Goal: Task Accomplishment & Management: Manage account settings

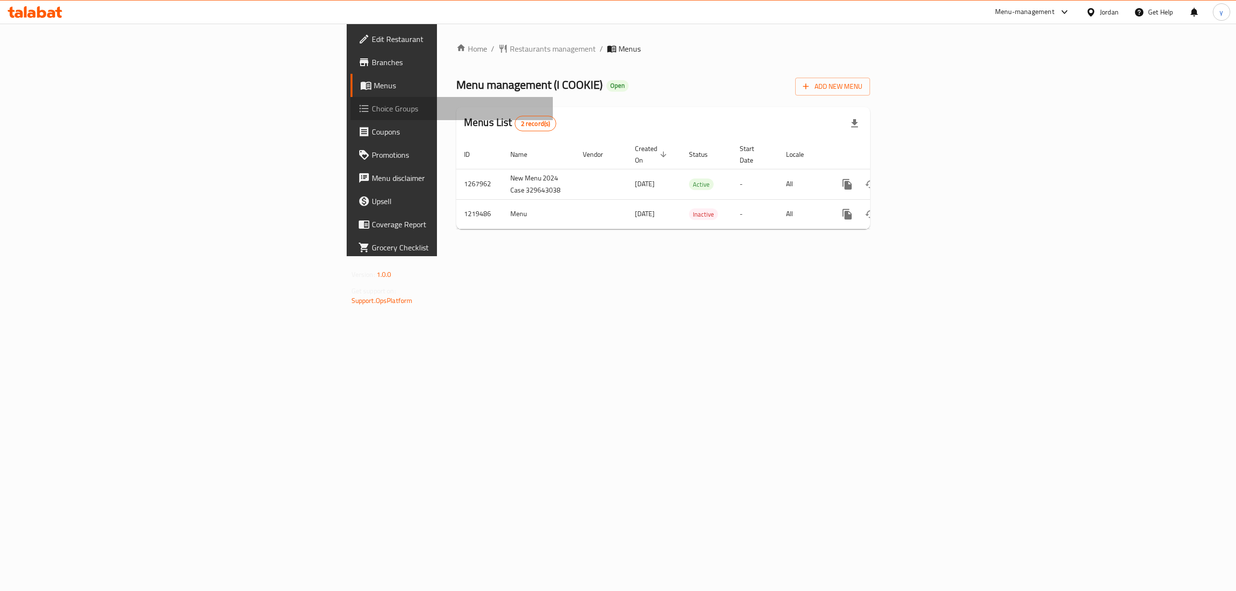
click at [372, 111] on span "Choice Groups" at bounding box center [459, 109] width 174 height 12
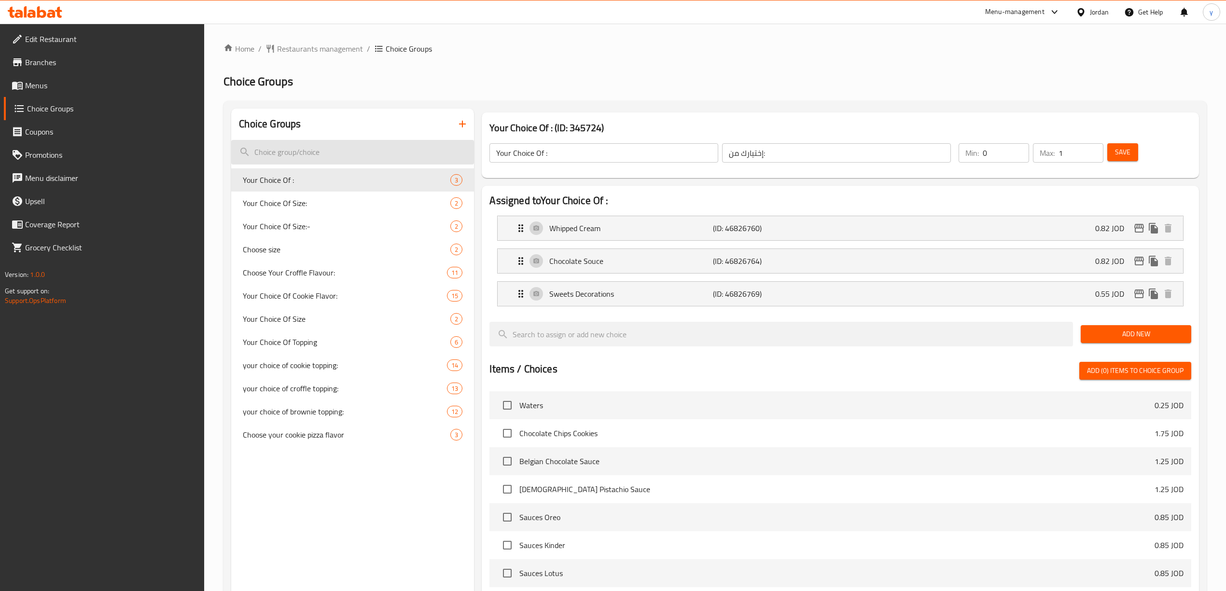
click at [403, 155] on input "search" at bounding box center [352, 152] width 243 height 25
paste input "Choose your cookie pizza flavor"
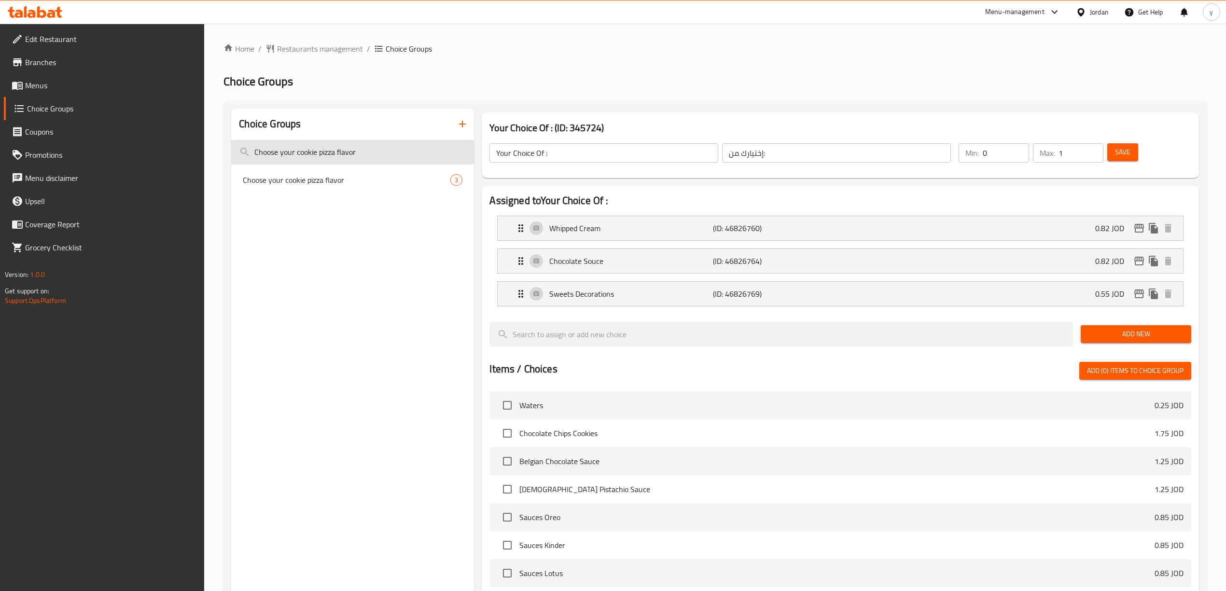
type input "Choose your cookie pizza flavor"
click at [416, 177] on span "Choose your cookie pizza flavor" at bounding box center [332, 180] width 179 height 12
type input "Choose your cookie pizza flavor"
type input "اختيار نكهة البيتزا كوكي"
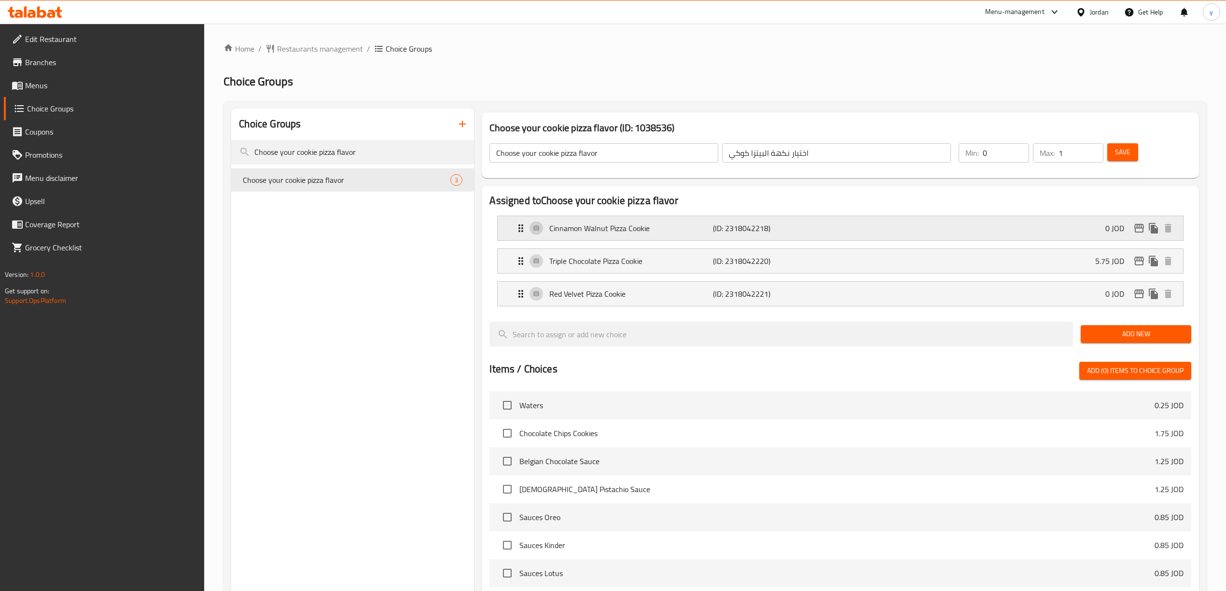
click at [618, 225] on p "Cinnamon Walnut Pizza Cookie" at bounding box center [631, 229] width 164 height 12
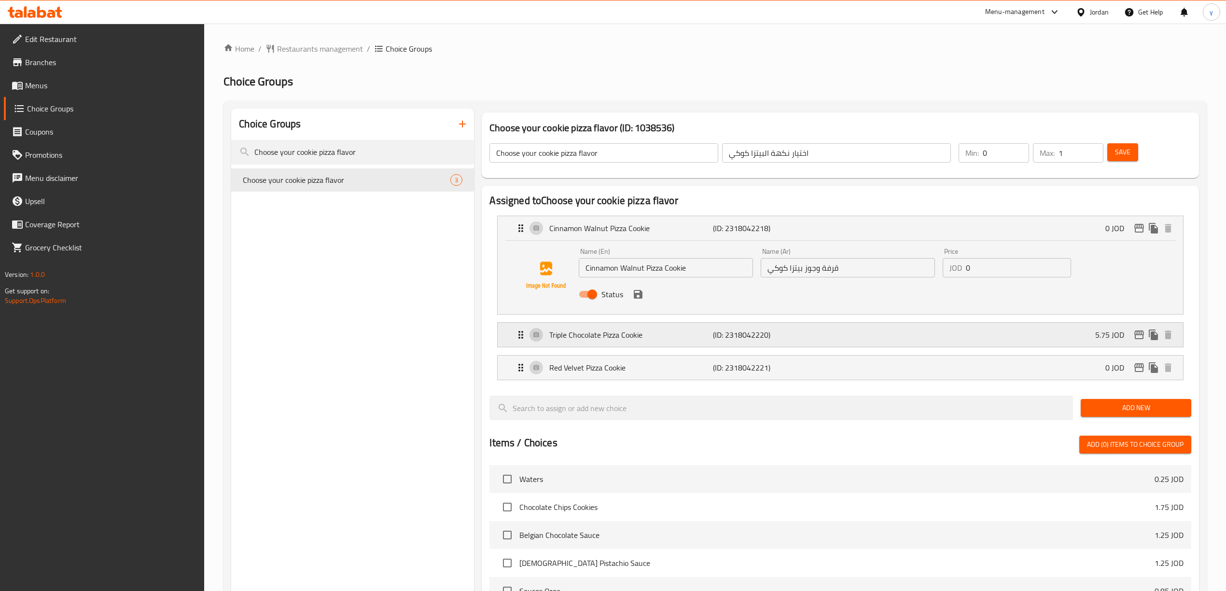
click at [743, 333] on p "(ID: 2318042220)" at bounding box center [767, 335] width 109 height 12
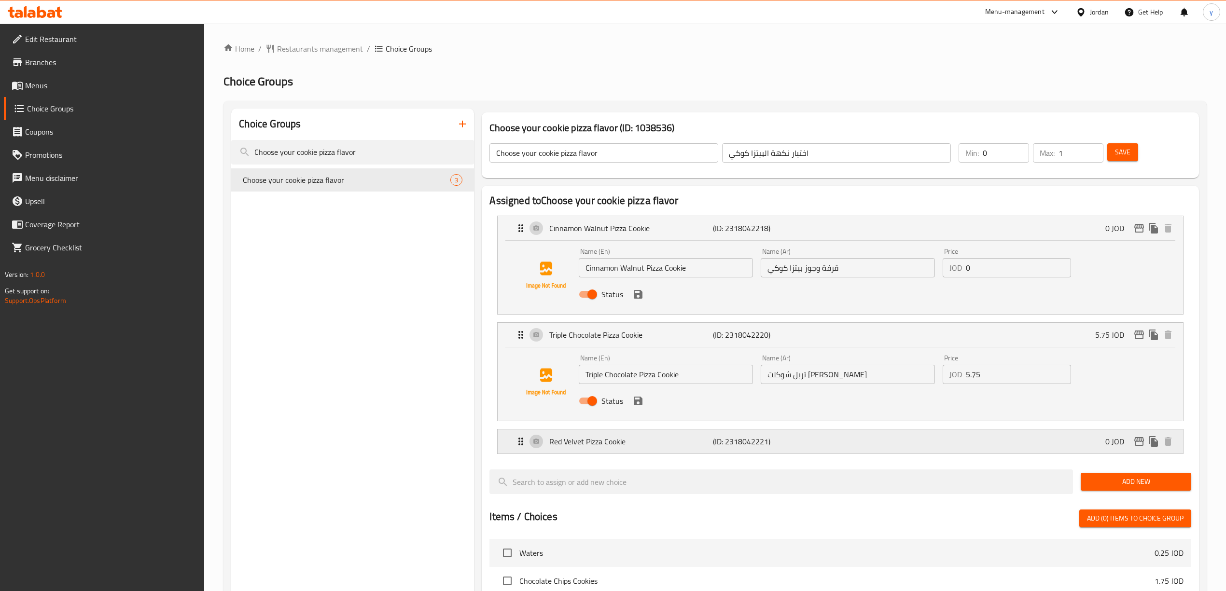
click at [843, 445] on div "Red Velvet Pizza Cookie (ID: 2318042221) 0 JOD" at bounding box center [843, 442] width 656 height 24
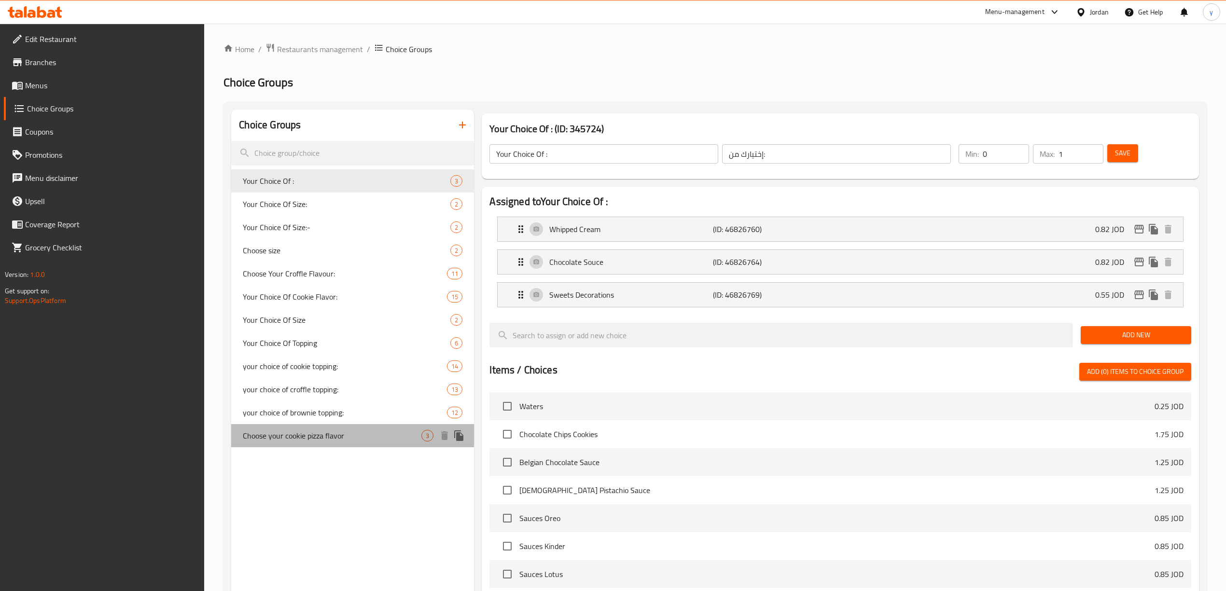
click at [337, 441] on span "Choose your cookie pizza flavor" at bounding box center [332, 436] width 179 height 12
type input "Choose your cookie pizza flavor"
type input "اختيار نكهة البيتزا كوكي"
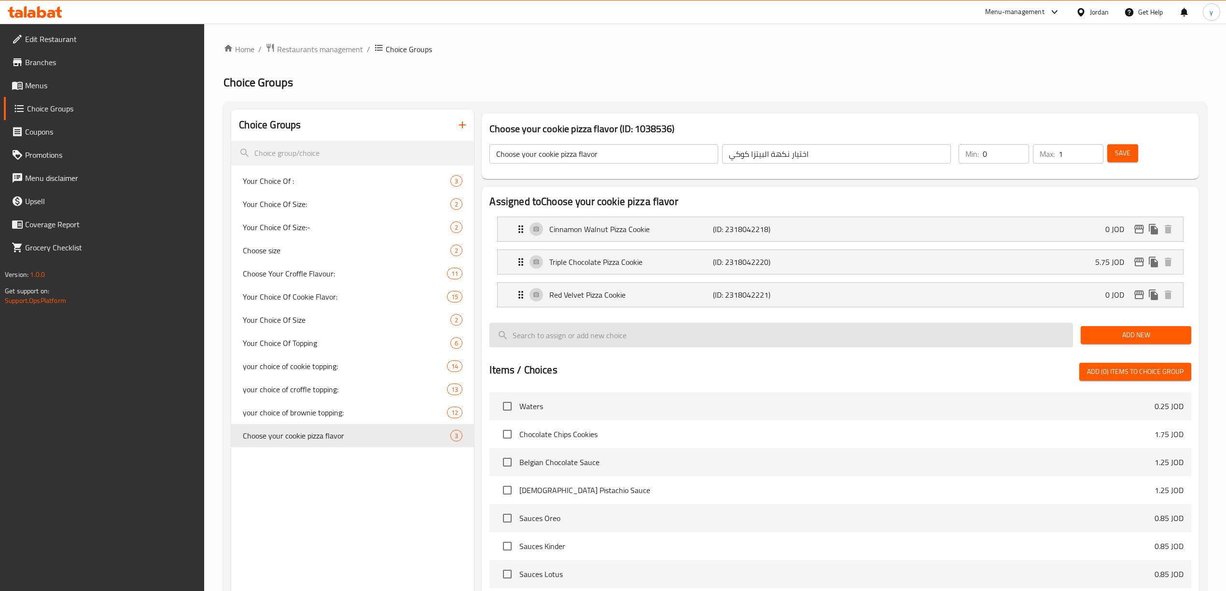
click at [683, 337] on input "search" at bounding box center [782, 335] width 584 height 25
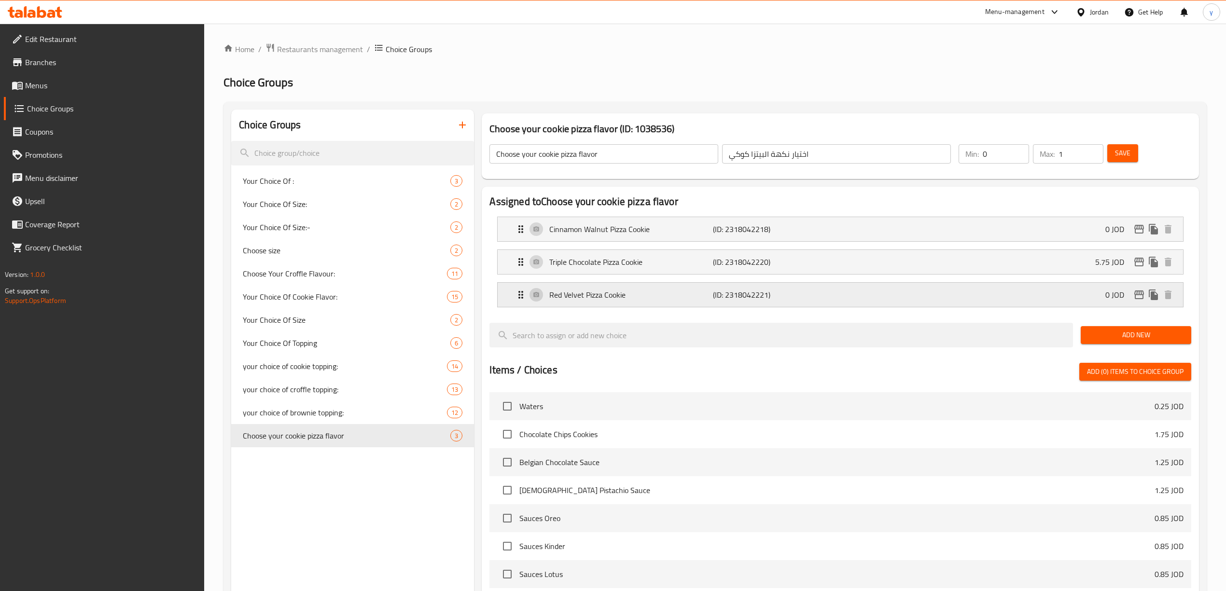
click at [672, 304] on div "Red Velvet Pizza Cookie (ID: 2318042221) 0 JOD" at bounding box center [843, 295] width 656 height 24
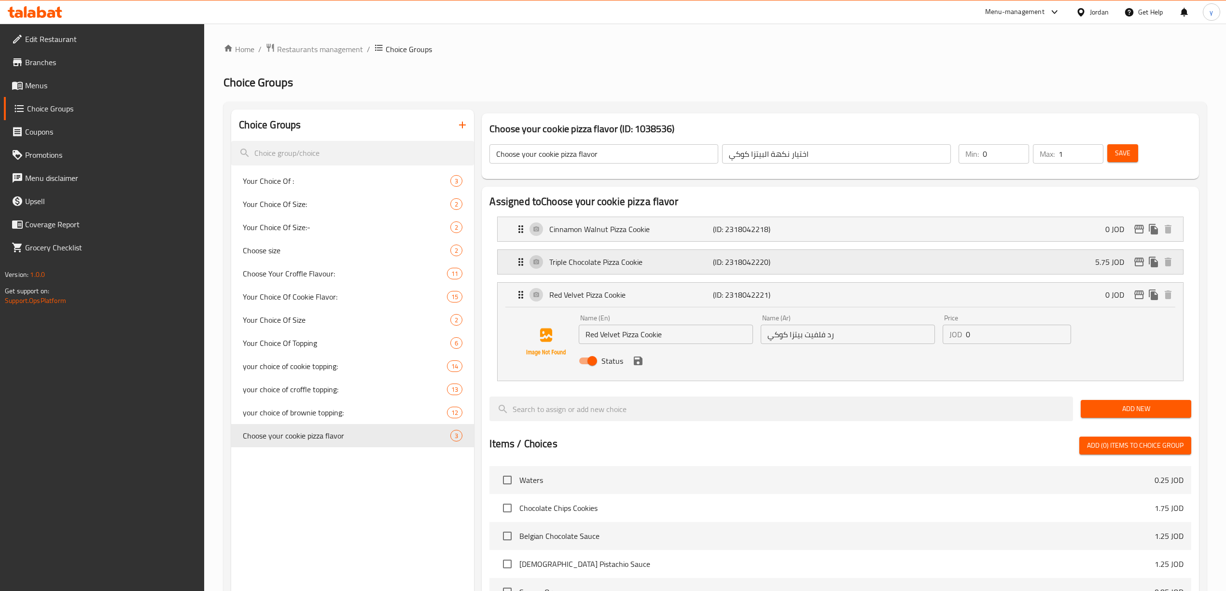
click at [709, 270] on div "Triple Chocolate Pizza Cookie (ID: 2318042220) 5.75 JOD" at bounding box center [843, 262] width 656 height 24
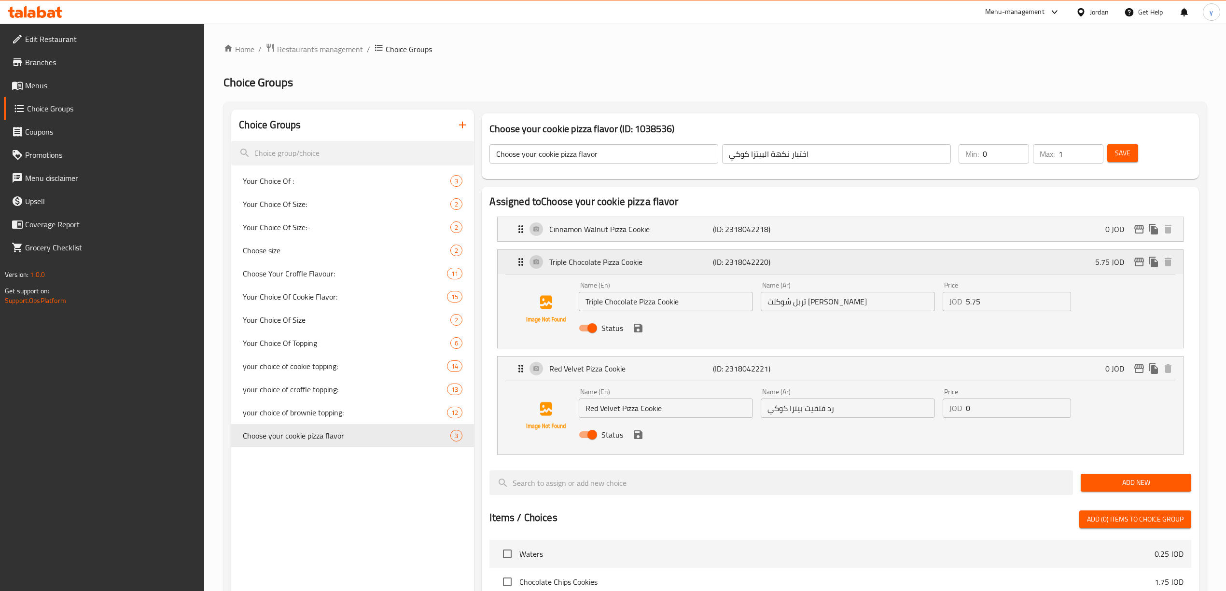
click at [716, 256] on p "(ID: 2318042220)" at bounding box center [767, 262] width 109 height 12
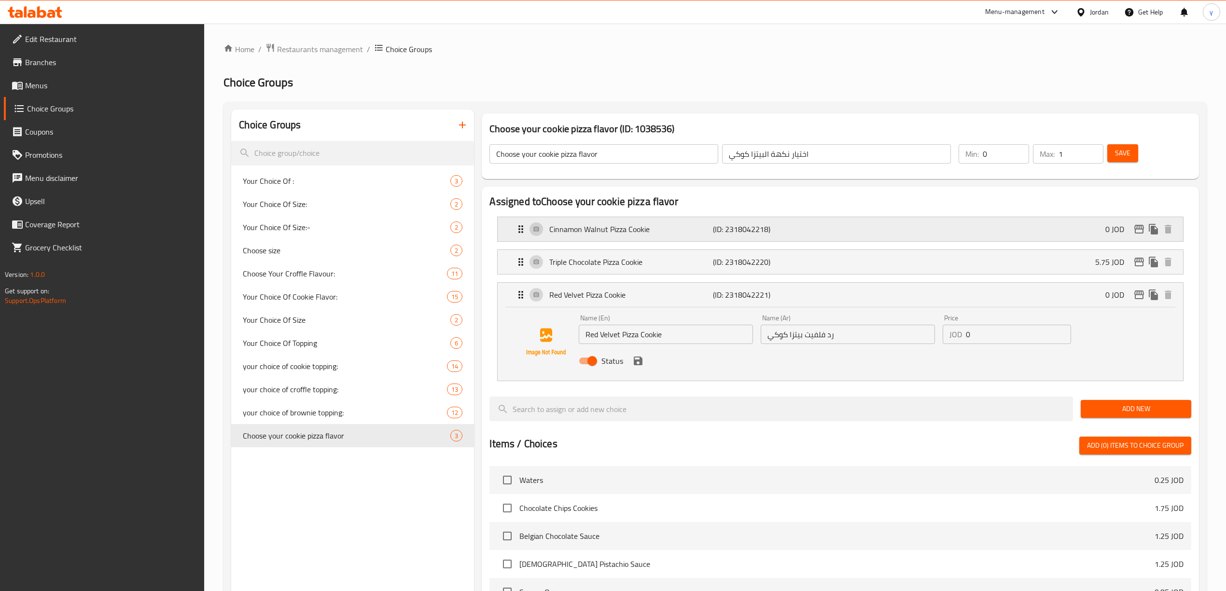
click at [729, 232] on p "(ID: 2318042218)" at bounding box center [767, 230] width 109 height 12
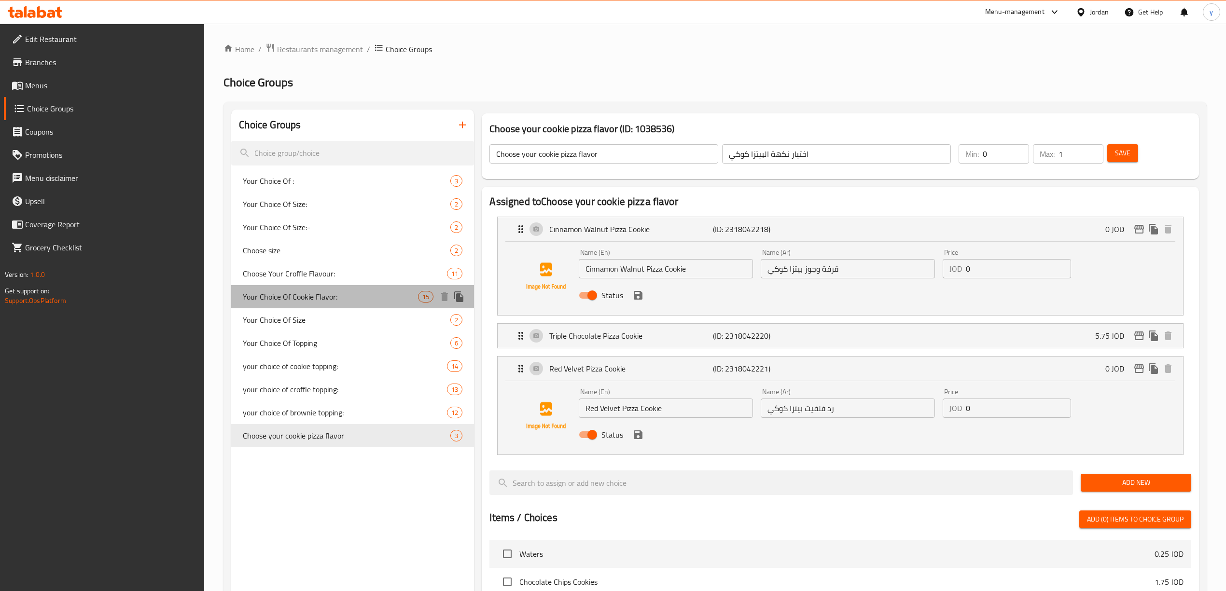
click at [350, 290] on div "Your Choice Of Cookie Flavor: 15" at bounding box center [352, 296] width 243 height 23
type input "Your Choice Of Cookie Flavor:"
type input "اختيارك من نكهة الكوكيز:"
type input "3"
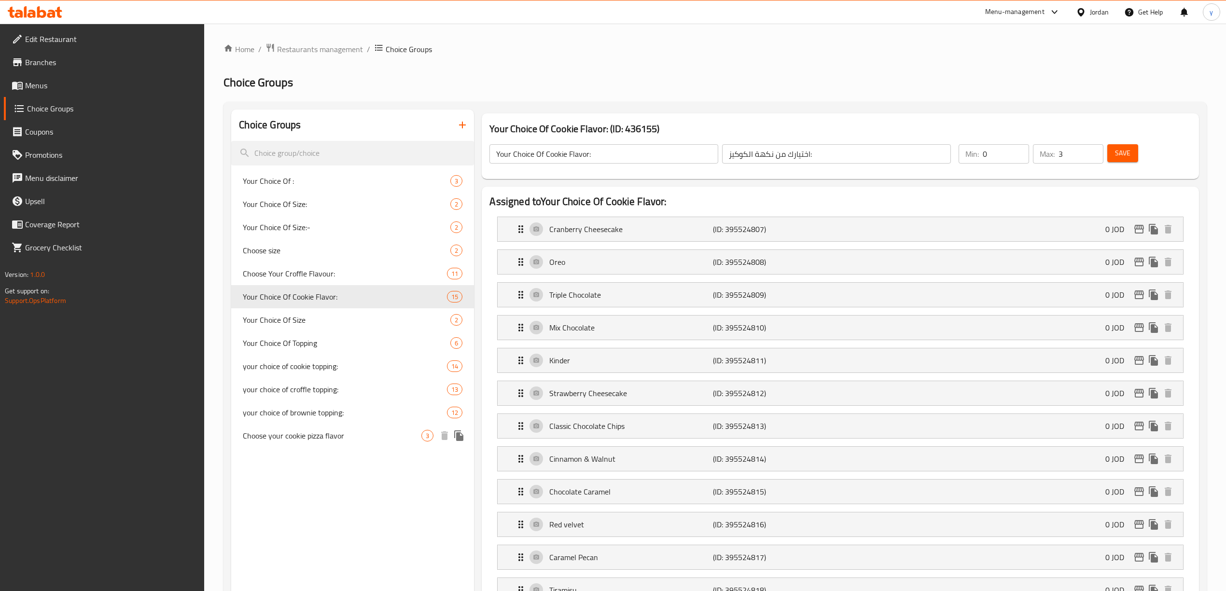
click at [332, 439] on span "Choose your cookie pizza flavor" at bounding box center [332, 436] width 179 height 12
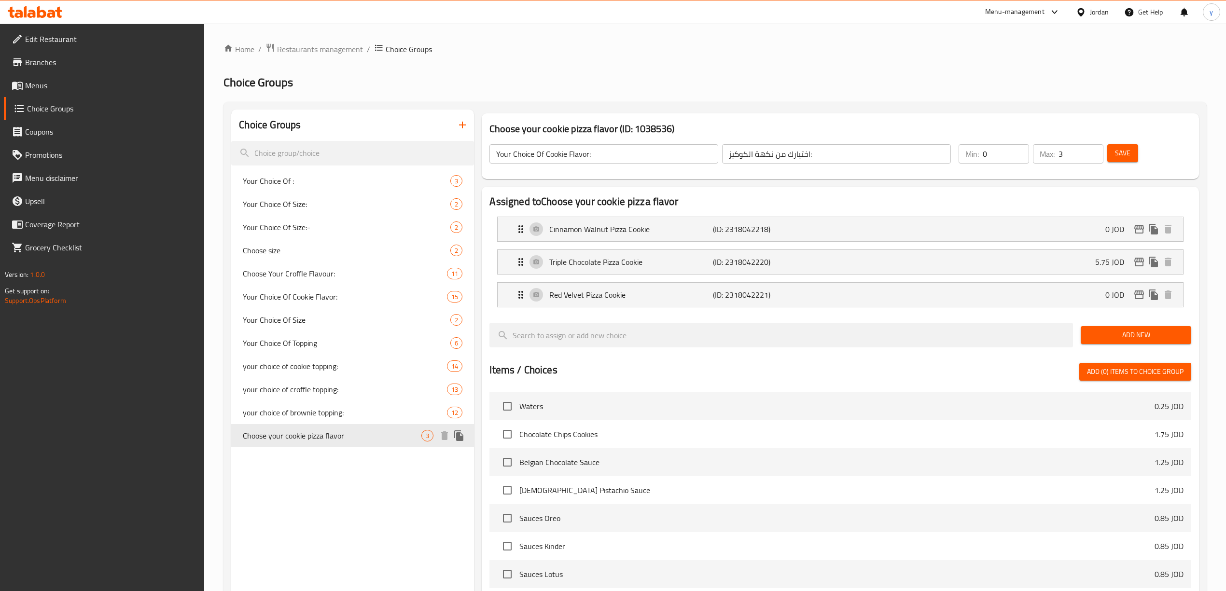
type input "Choose your cookie pizza flavor"
type input "اختيار نكهة البيتزا كوكي"
type input "1"
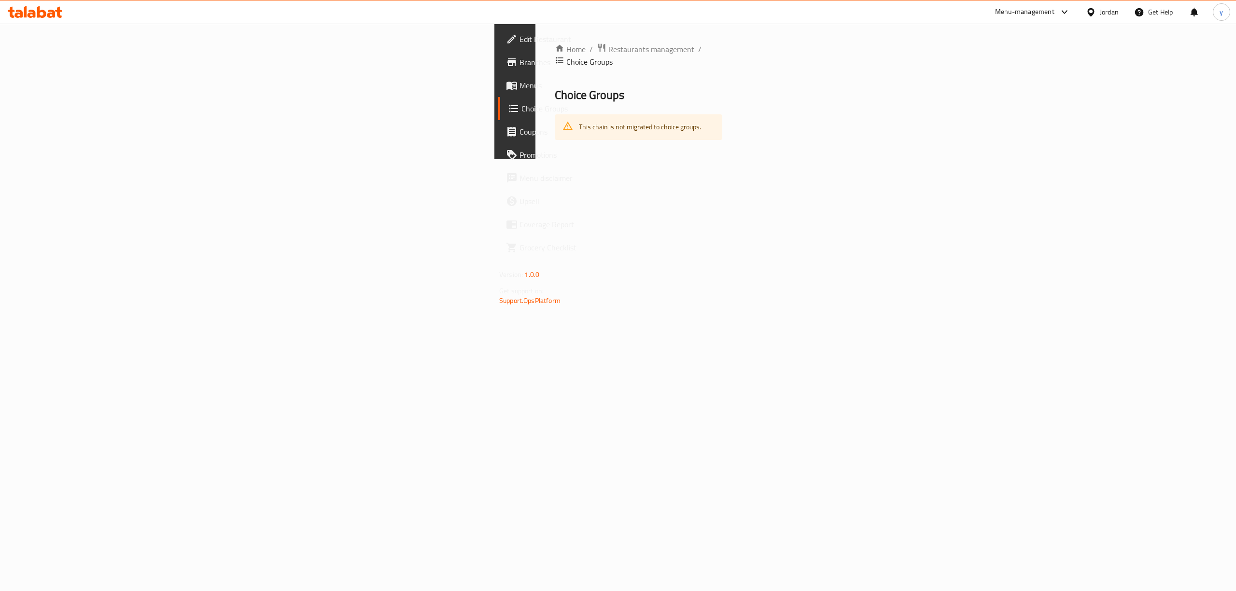
click at [579, 120] on div "This chain is not migrated to choice groups." at bounding box center [640, 127] width 122 height 20
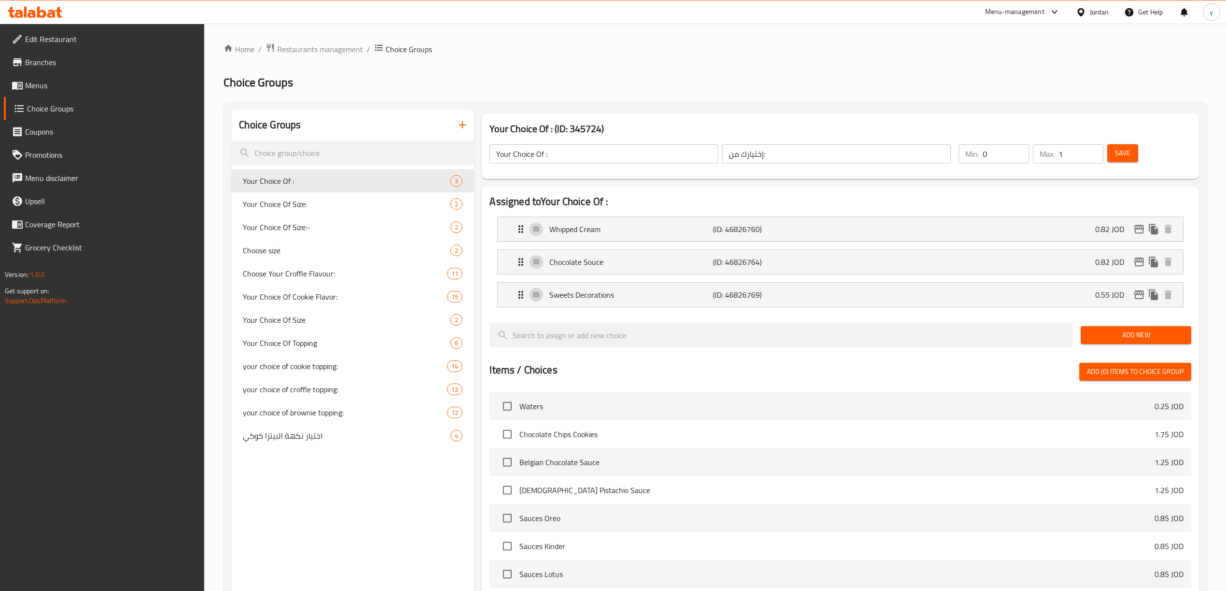
click at [270, 450] on nav "Your Choice Of : 3 Your Choice Of Size: 2 Your Choice Of Size:- 2 Choose size 2…" at bounding box center [352, 309] width 243 height 286
click at [271, 445] on div "اختيار نكهة البيتزا كوكي 4" at bounding box center [352, 435] width 243 height 23
click at [272, 445] on div "اختيار نكهة البيتزا كوكي 4" at bounding box center [352, 435] width 243 height 23
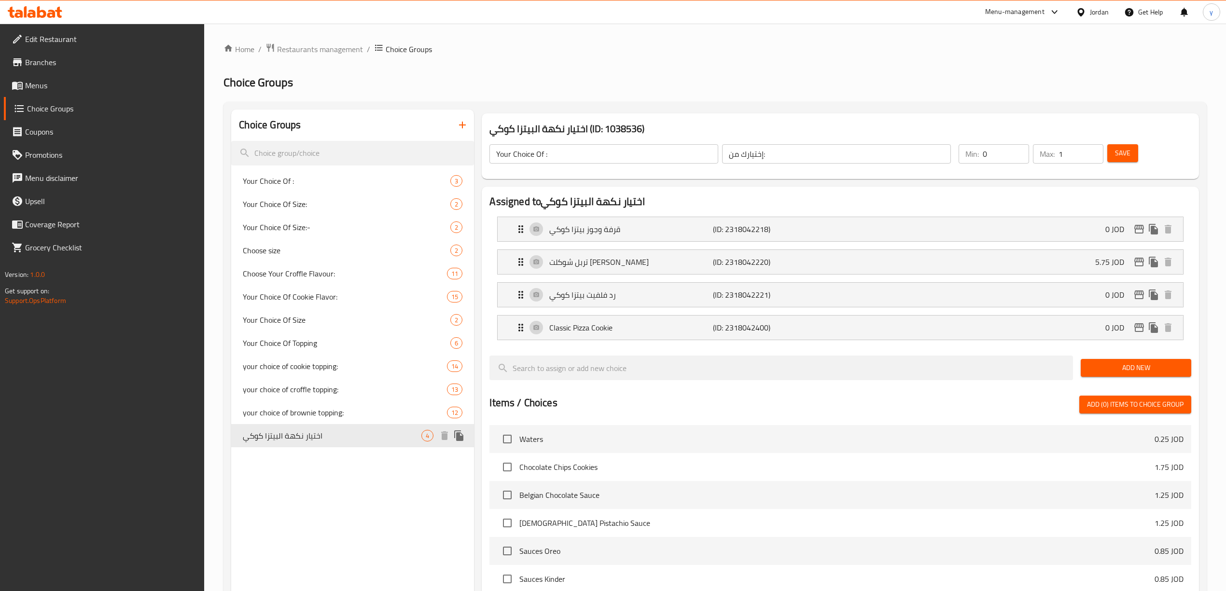
type input "اختيار نكهة البيتزا كوكي"
click at [620, 237] on div "قرفة وجوز بيتزا كوكي (ID: 2318042218) 0 JOD" at bounding box center [843, 229] width 656 height 24
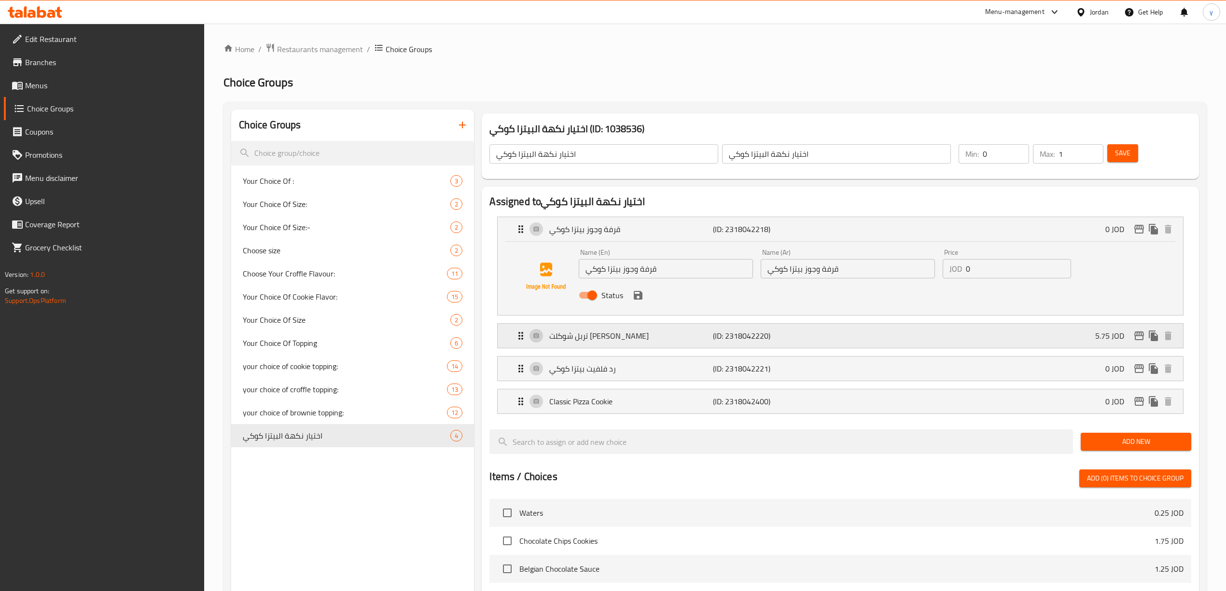
click at [653, 343] on div "تربل شوكلت بيتزا كوكي (ID: 2318042220) 5.75 JOD" at bounding box center [843, 336] width 656 height 24
